Goal: Navigation & Orientation: Find specific page/section

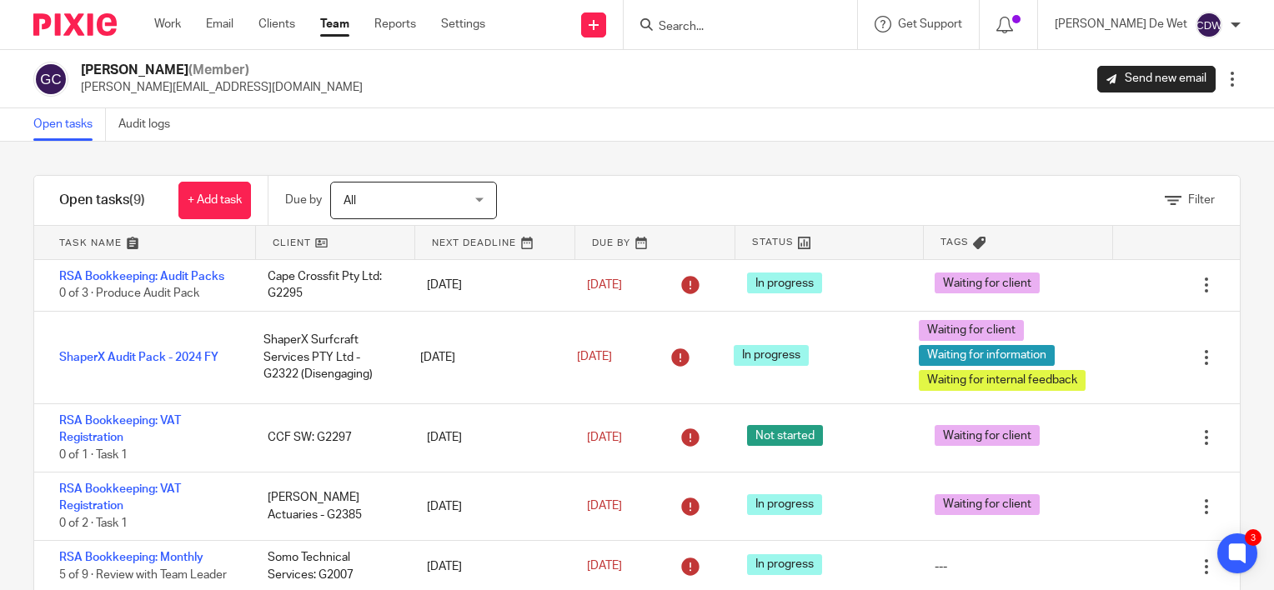
scroll to position [87, 0]
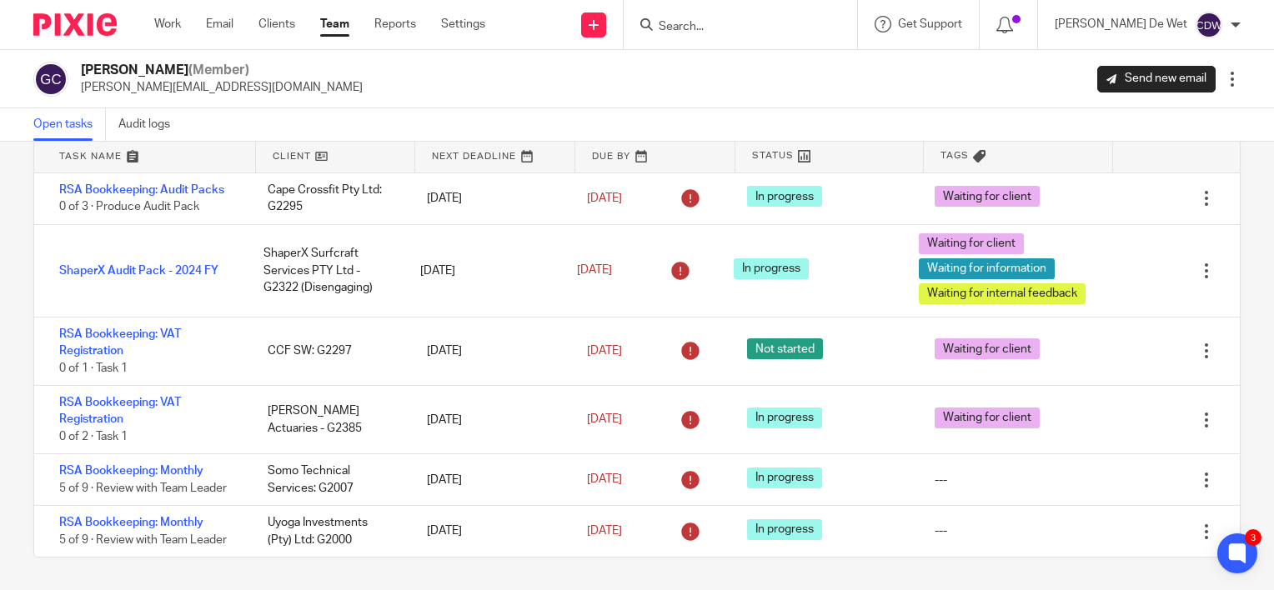
click at [340, 24] on link "Team" at bounding box center [334, 24] width 29 height 17
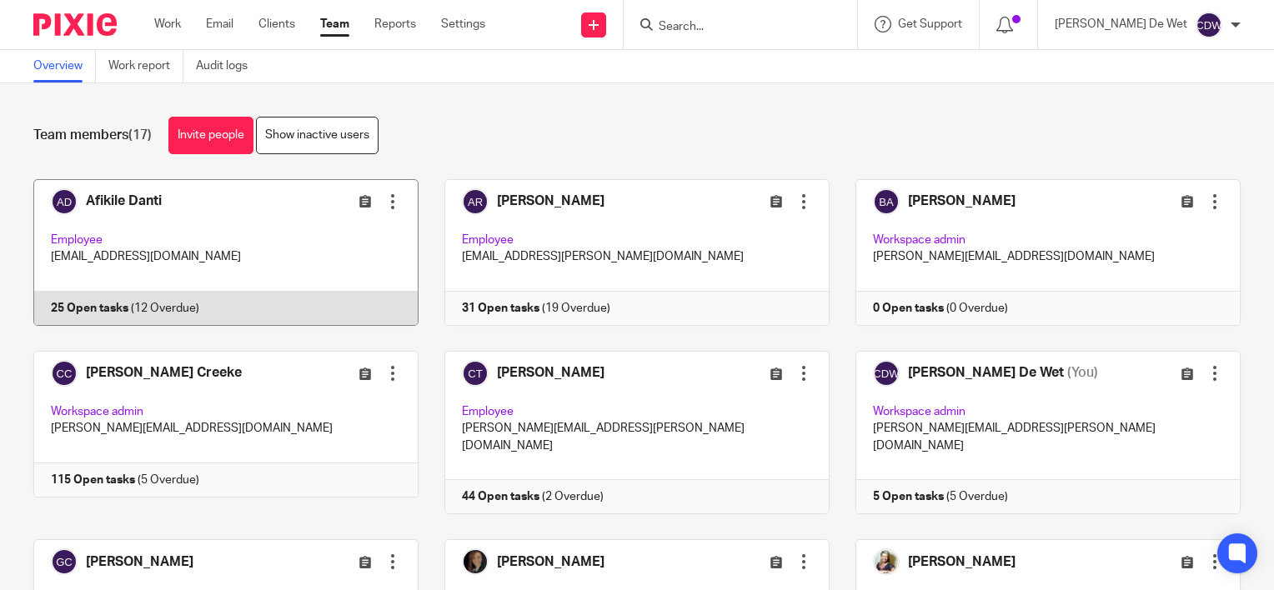
click at [254, 210] on link at bounding box center [213, 252] width 411 height 147
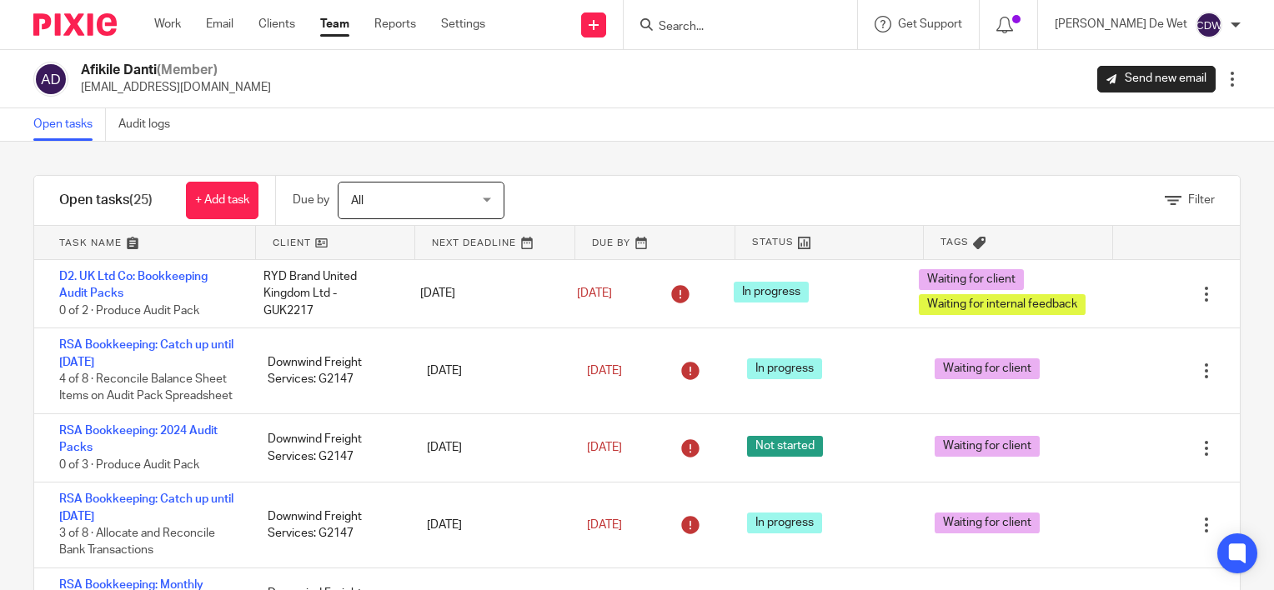
click at [297, 244] on link at bounding box center [336, 242] width 160 height 33
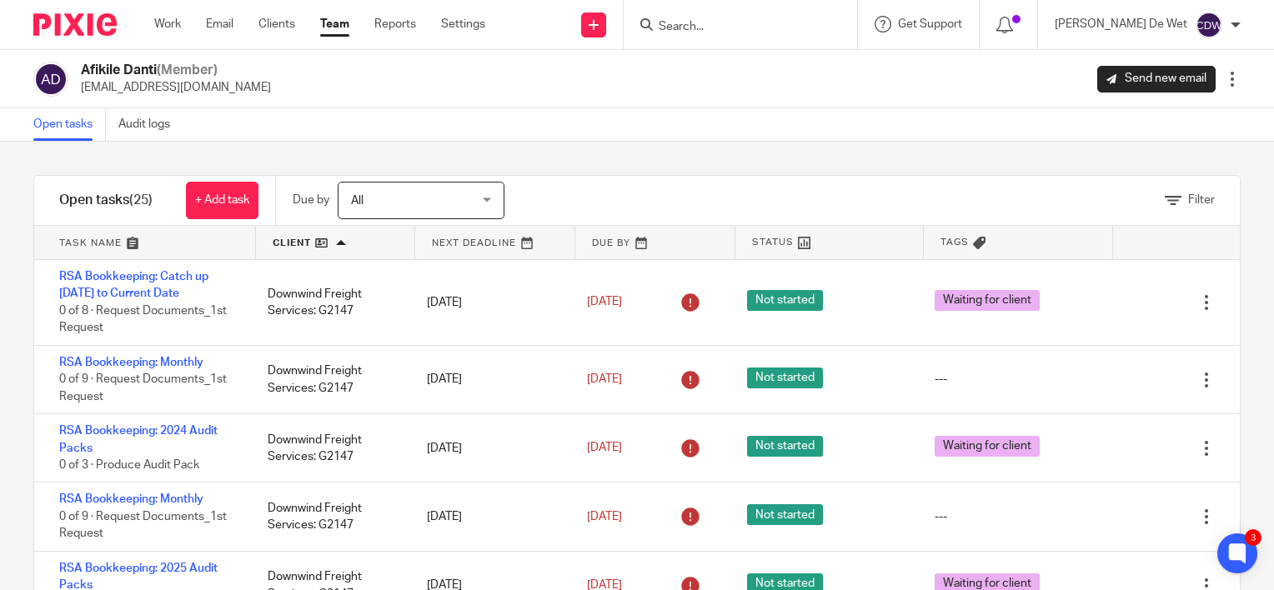
click at [13, 394] on div "Filter tasks Only show tasks matching all of these conditions 1 Client name Is …" at bounding box center [637, 366] width 1274 height 449
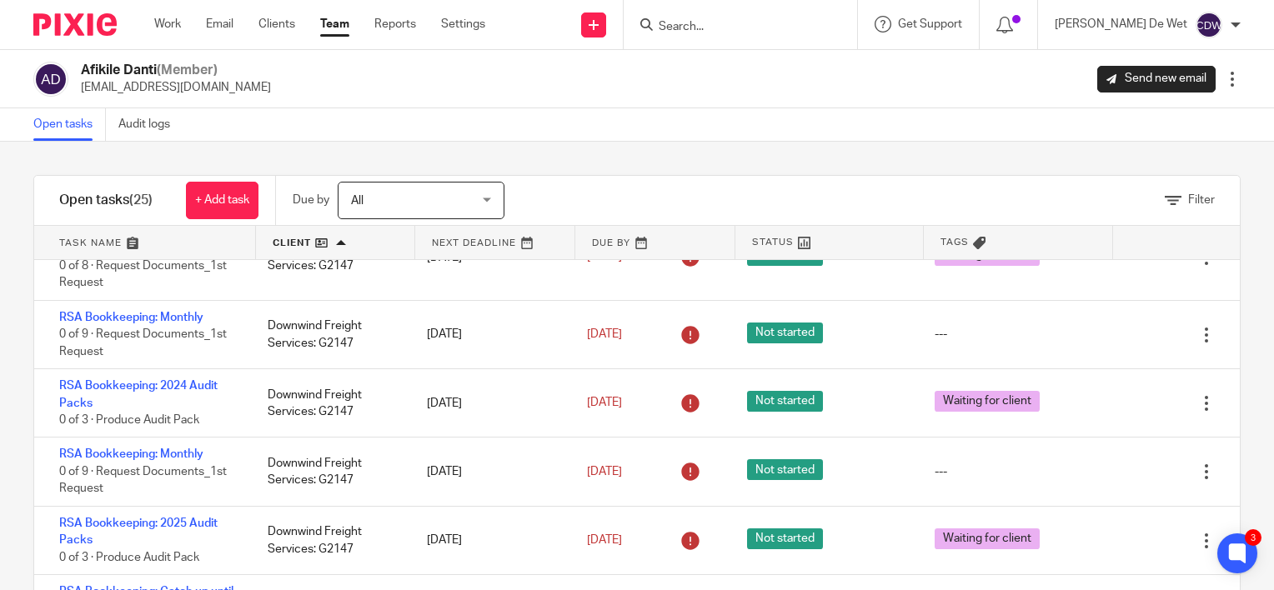
scroll to position [83, 0]
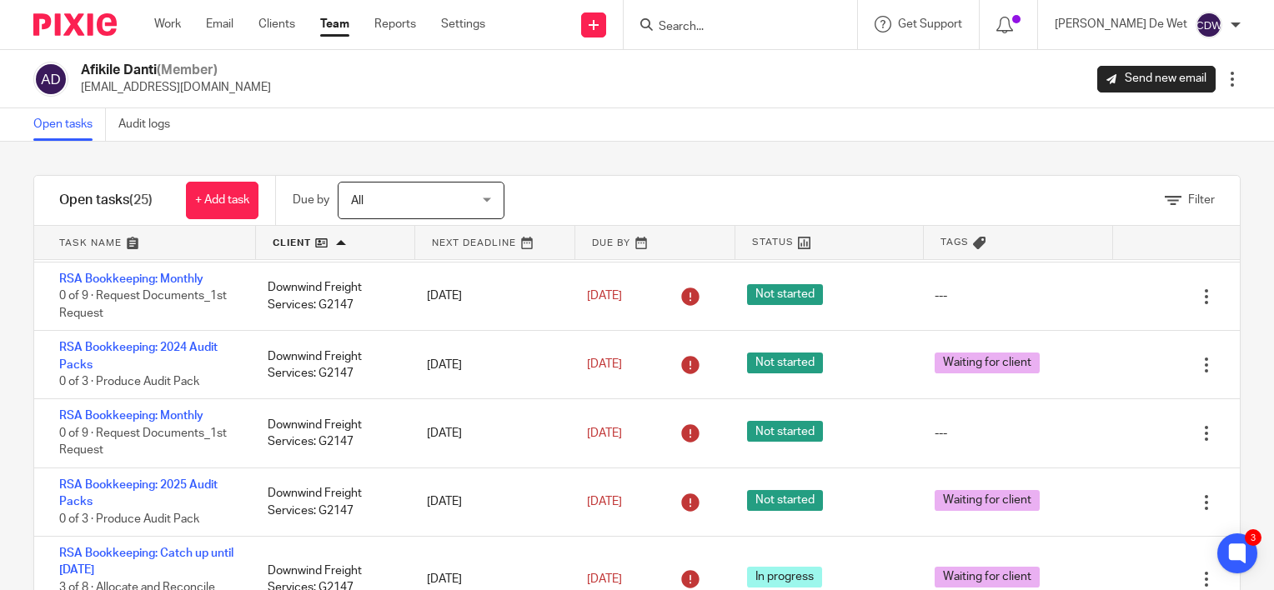
click at [104, 237] on link at bounding box center [145, 242] width 222 height 33
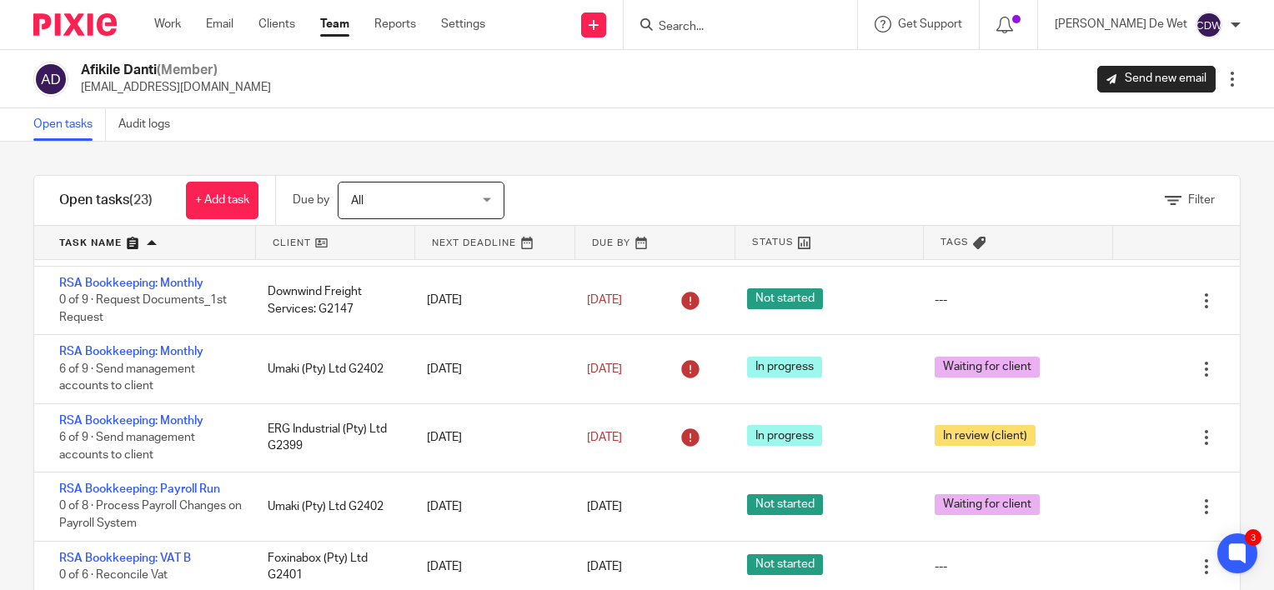
scroll to position [1333, 0]
click at [177, 28] on link "Work" at bounding box center [167, 24] width 27 height 17
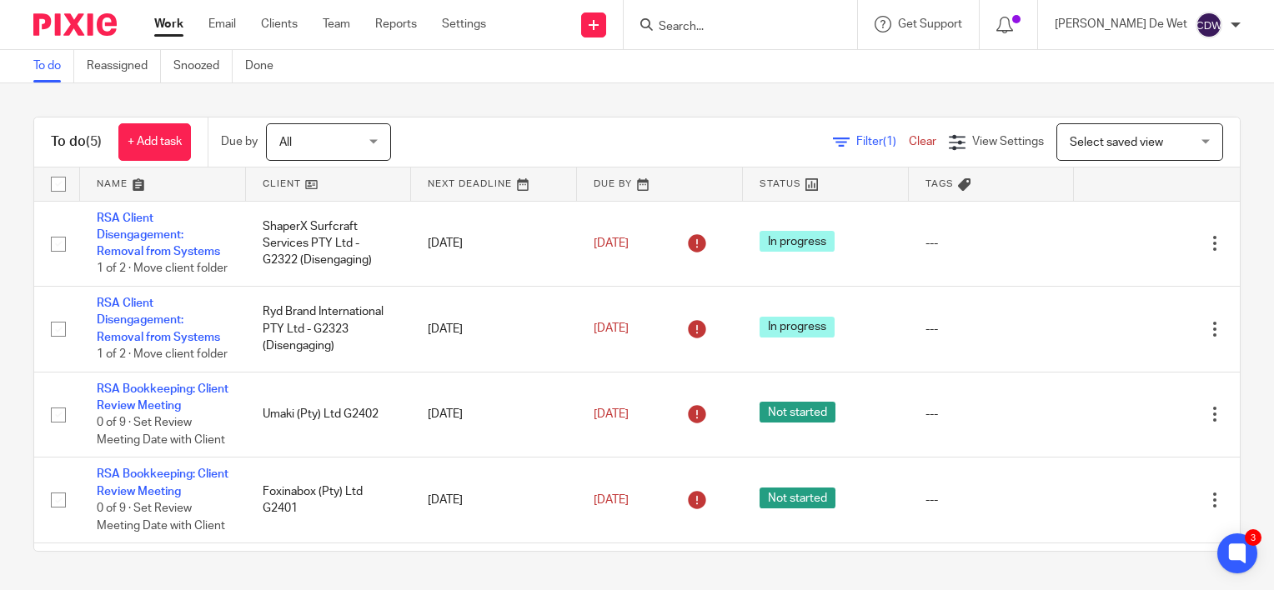
scroll to position [2, 0]
click at [1233, 293] on div "To do (5) + Add task Due by All All [DATE] [DATE] This week Next week This mont…" at bounding box center [637, 334] width 1274 height 502
